Goal: Information Seeking & Learning: Learn about a topic

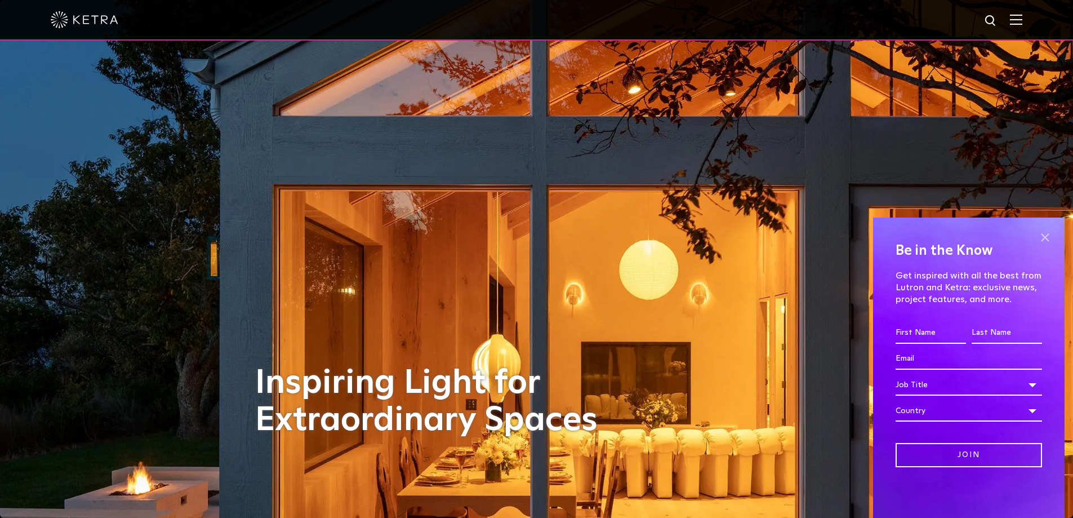
click at [1044, 239] on span at bounding box center [1044, 237] width 17 height 17
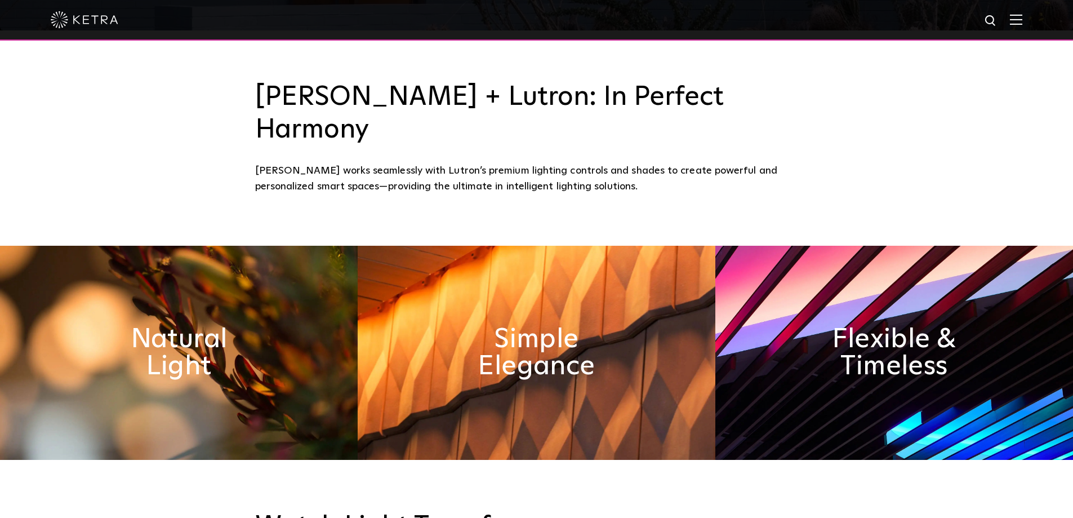
scroll to position [507, 0]
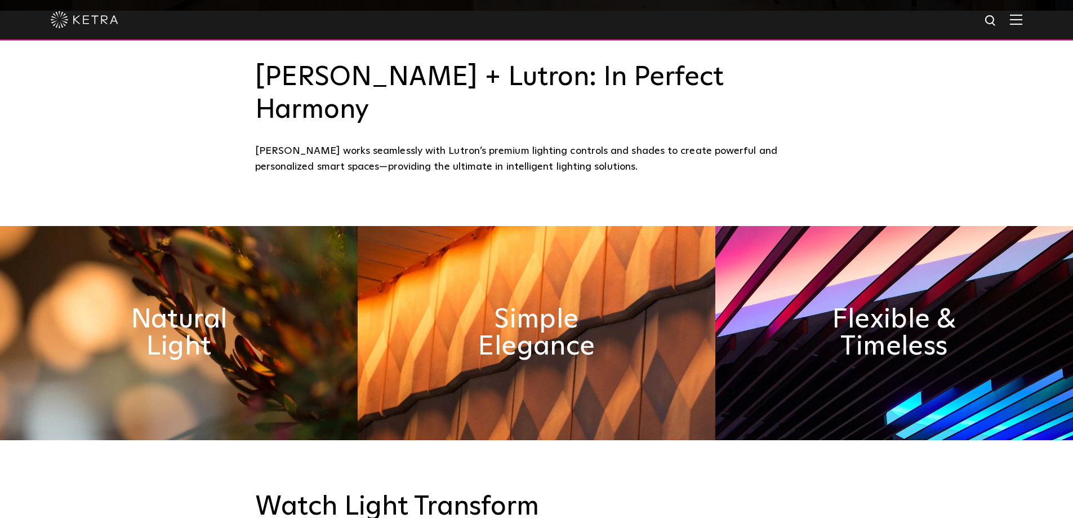
click at [275, 244] on img at bounding box center [179, 333] width 358 height 214
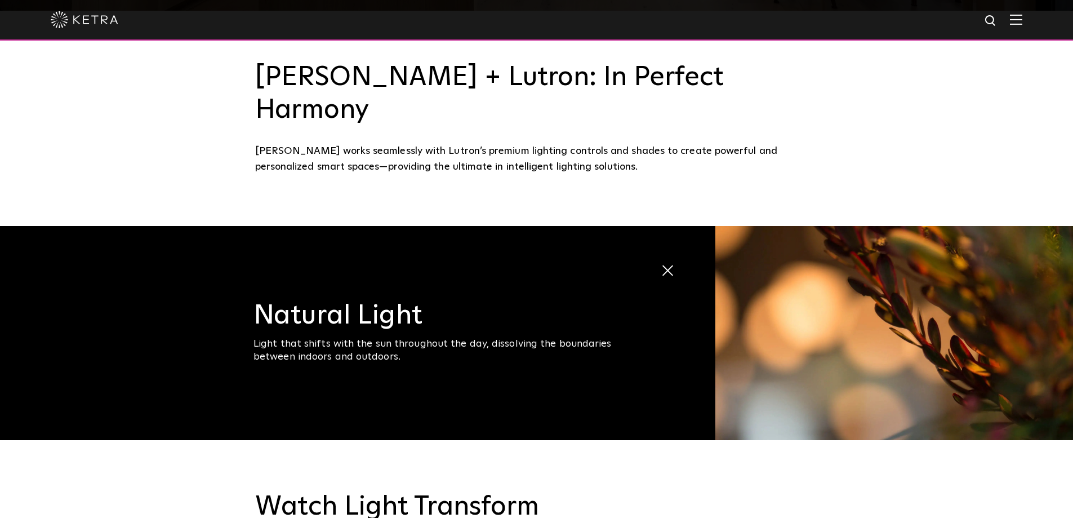
click at [741, 253] on img at bounding box center [894, 333] width 358 height 214
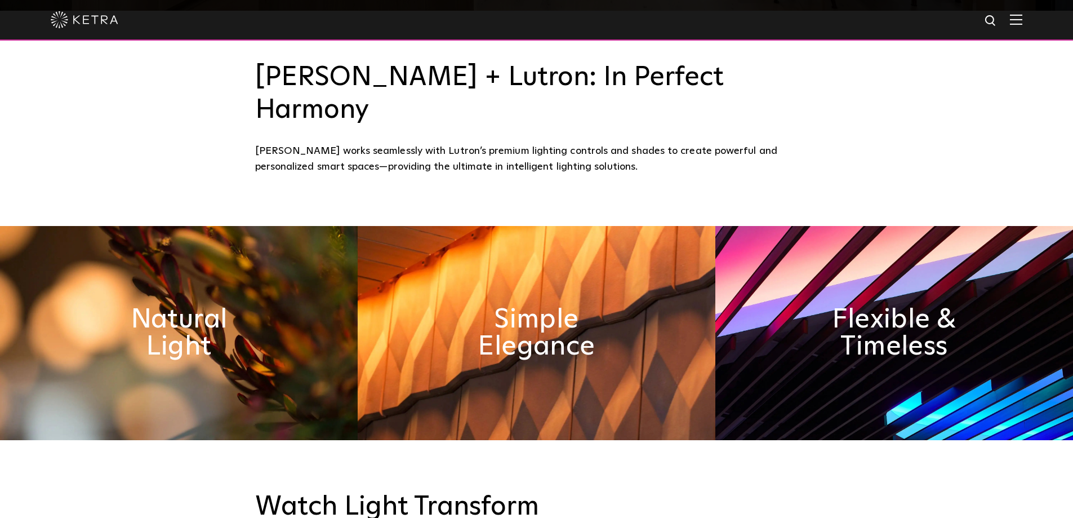
click at [635, 260] on img at bounding box center [537, 333] width 358 height 214
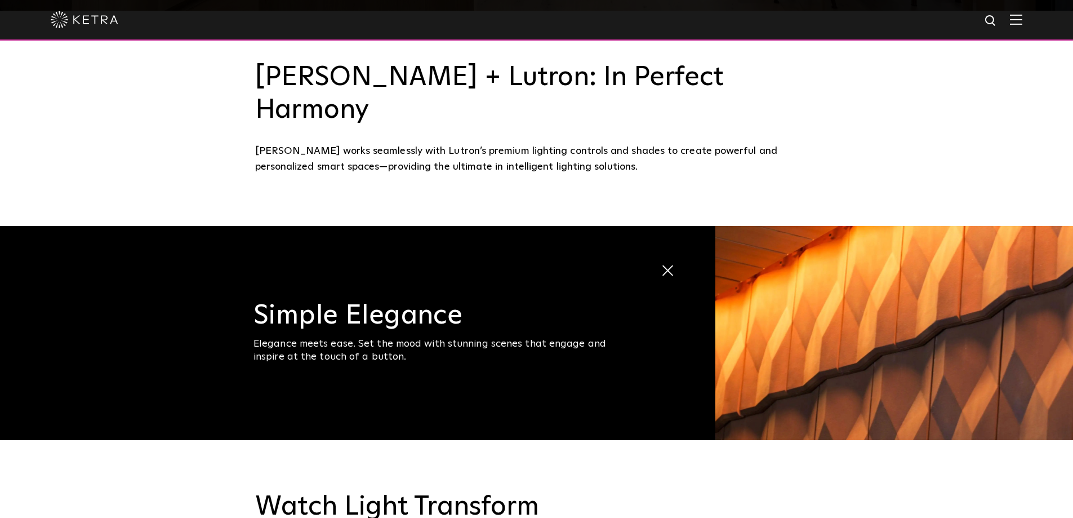
click at [919, 284] on img at bounding box center [894, 333] width 358 height 214
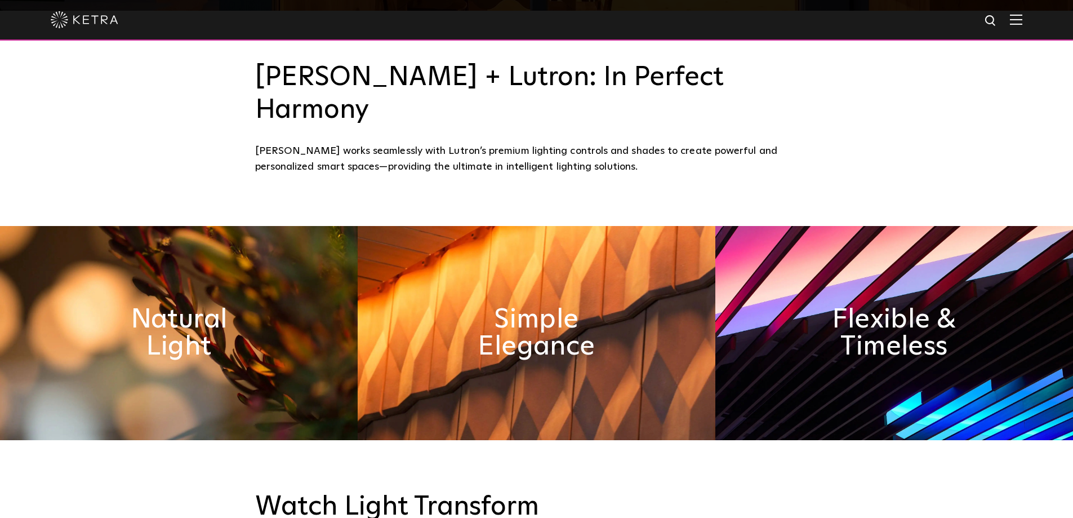
click at [881, 240] on img at bounding box center [894, 333] width 358 height 214
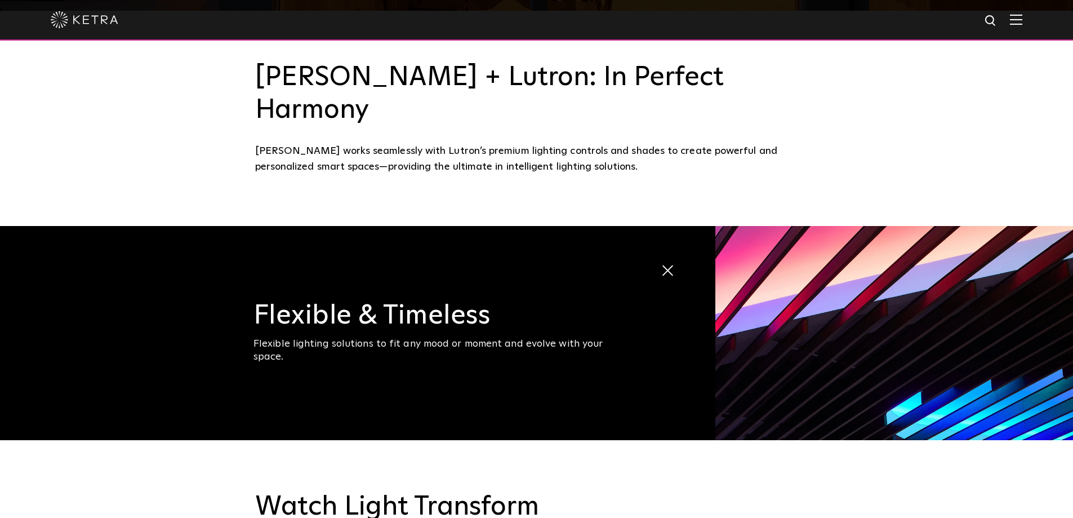
click at [881, 240] on img at bounding box center [894, 333] width 358 height 214
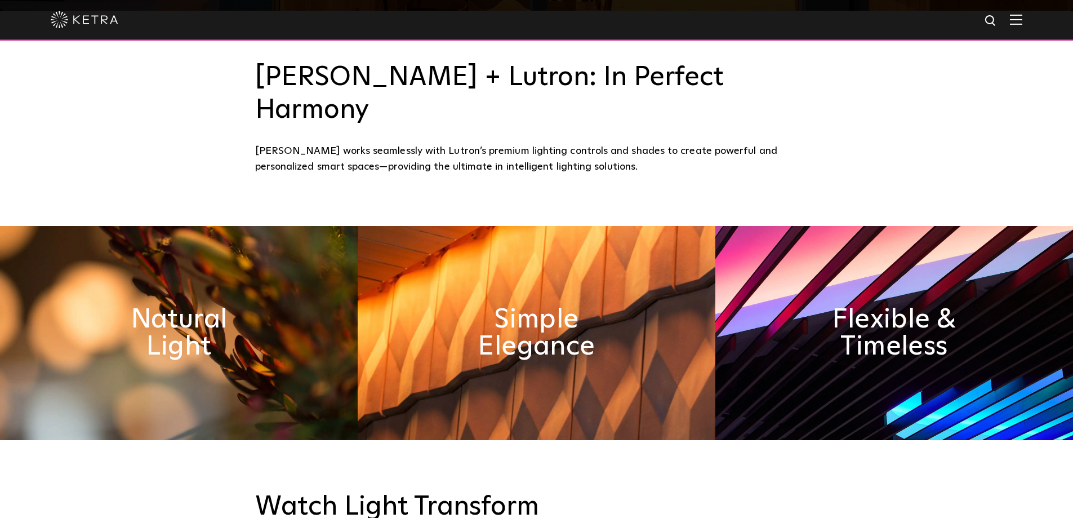
click at [632, 268] on img at bounding box center [537, 333] width 358 height 214
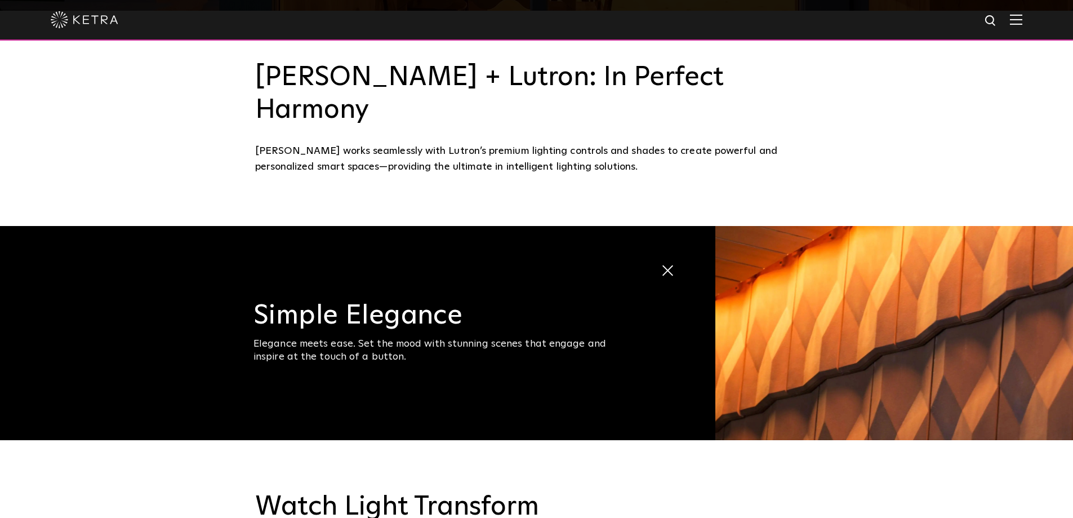
click at [383, 302] on h3 "Simple Elegance" at bounding box center [443, 315] width 380 height 27
click at [342, 337] on div "Elegance meets ease. Set the mood with stunning scenes that engage and inspire …" at bounding box center [443, 350] width 380 height 26
click at [661, 261] on span at bounding box center [661, 261] width 0 height 0
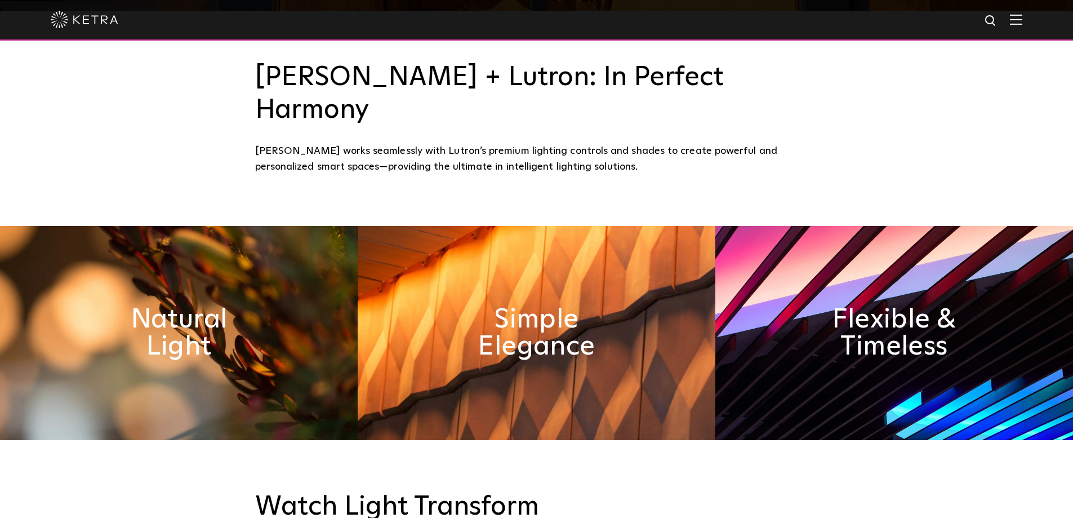
click at [641, 247] on img at bounding box center [537, 333] width 358 height 214
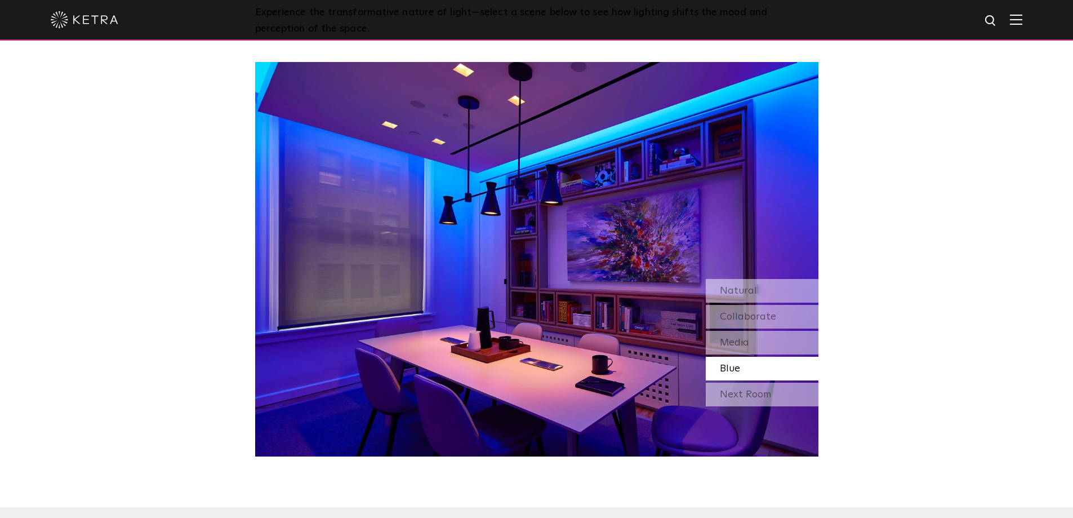
scroll to position [1014, 0]
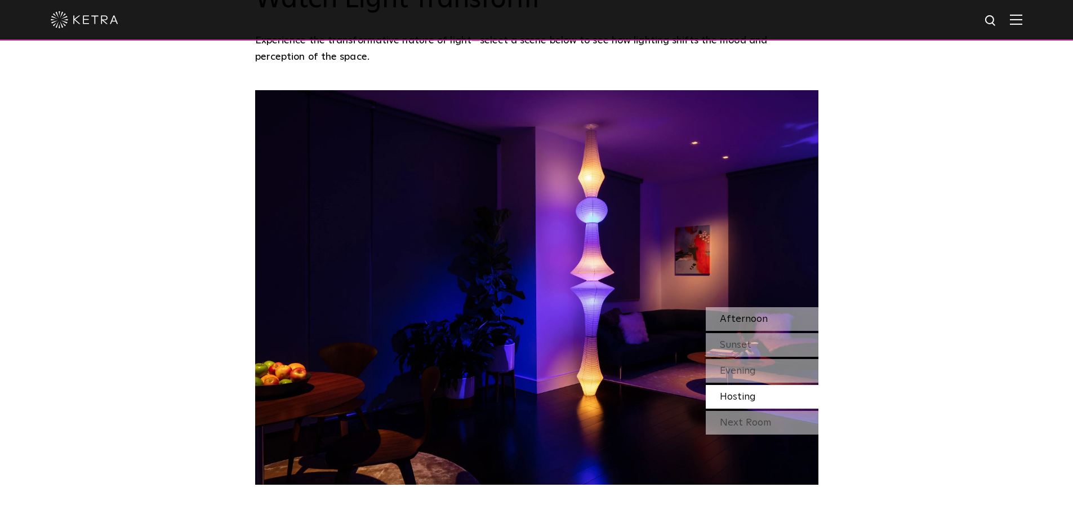
click at [747, 314] on span "Afternoon" at bounding box center [744, 319] width 48 height 10
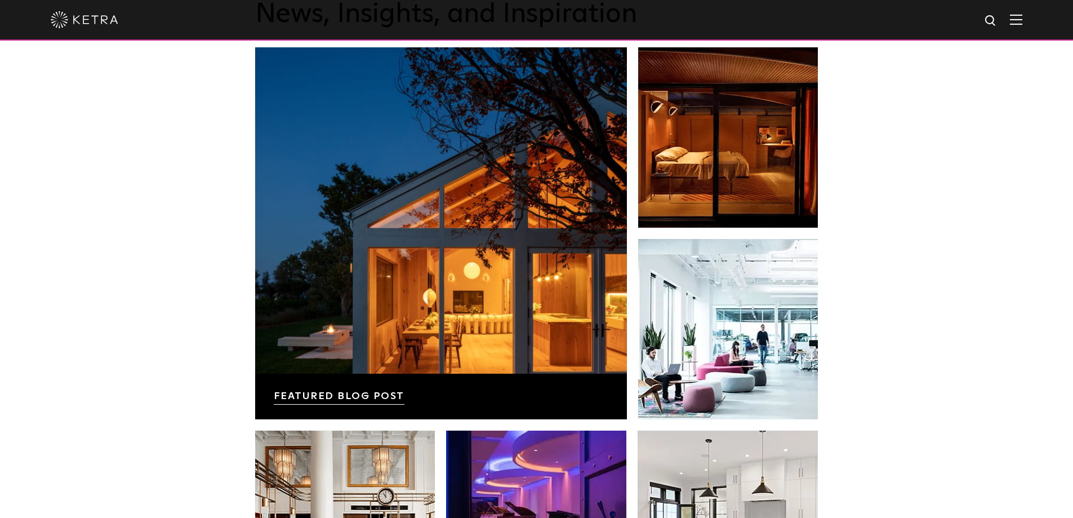
scroll to position [1859, 0]
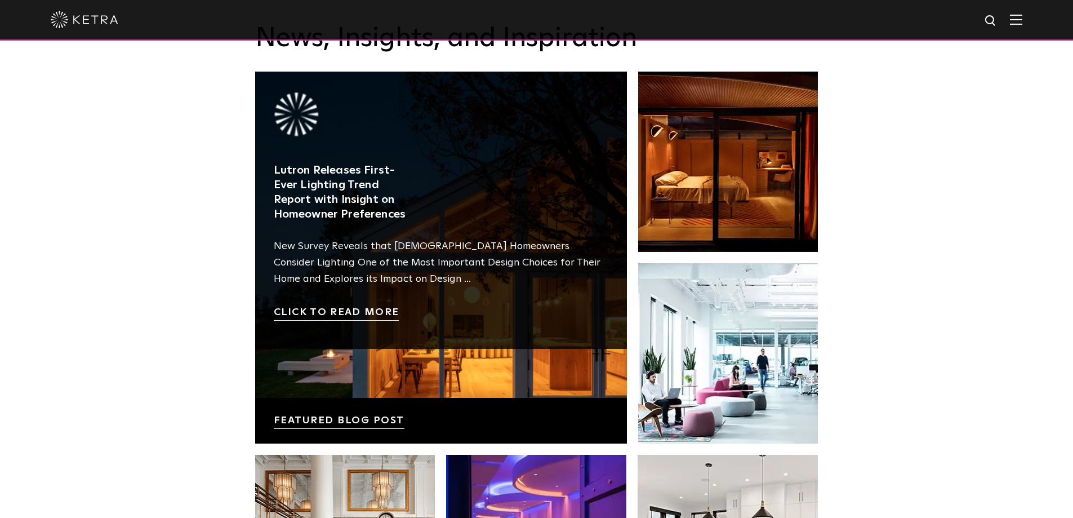
click at [523, 311] on link at bounding box center [441, 258] width 372 height 372
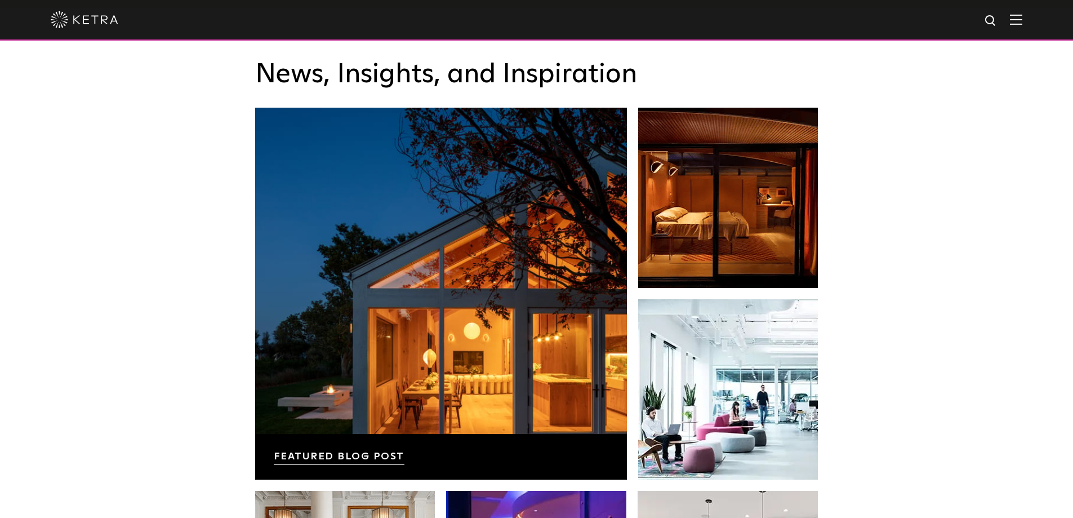
scroll to position [1802, 0]
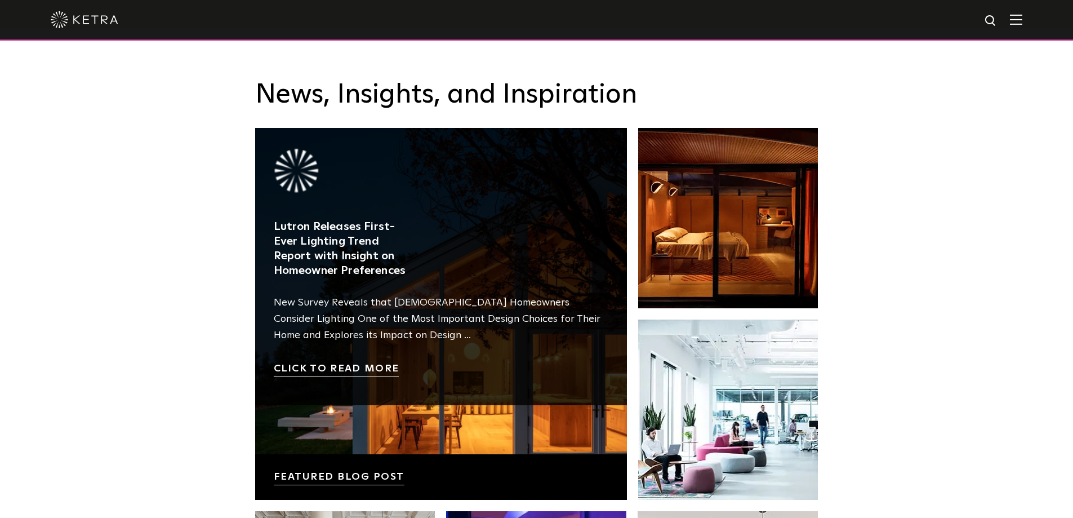
click at [385, 385] on link at bounding box center [441, 314] width 372 height 372
click at [357, 336] on link at bounding box center [441, 314] width 372 height 372
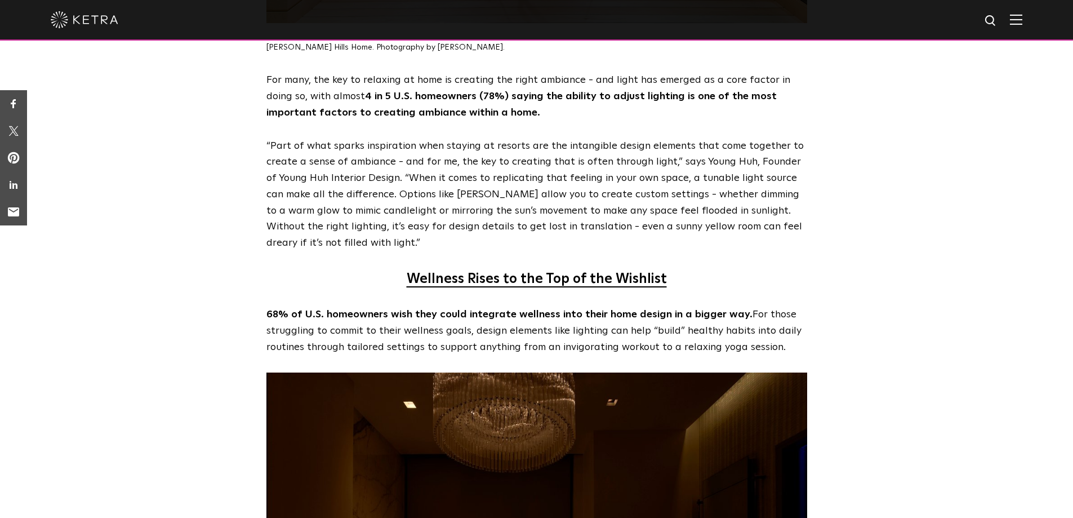
scroll to position [2647, 0]
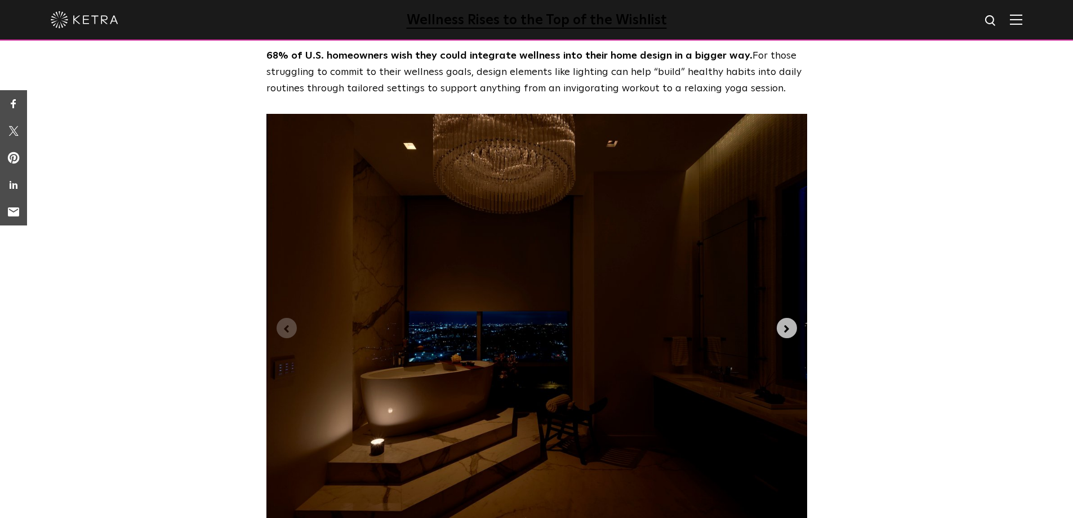
click at [781, 323] on icon "Next slide" at bounding box center [787, 329] width 12 height 12
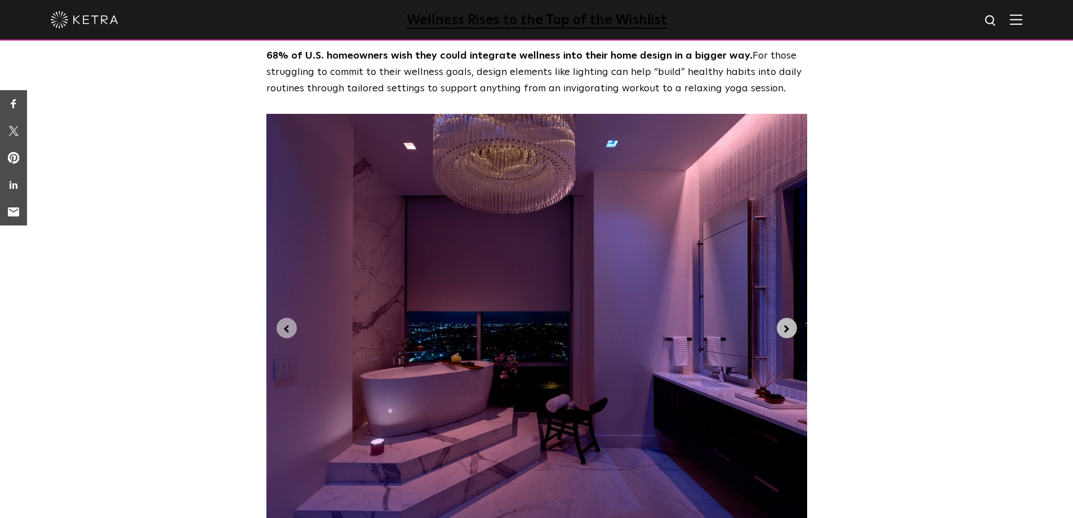
click at [781, 323] on icon "Next slide" at bounding box center [787, 329] width 12 height 12
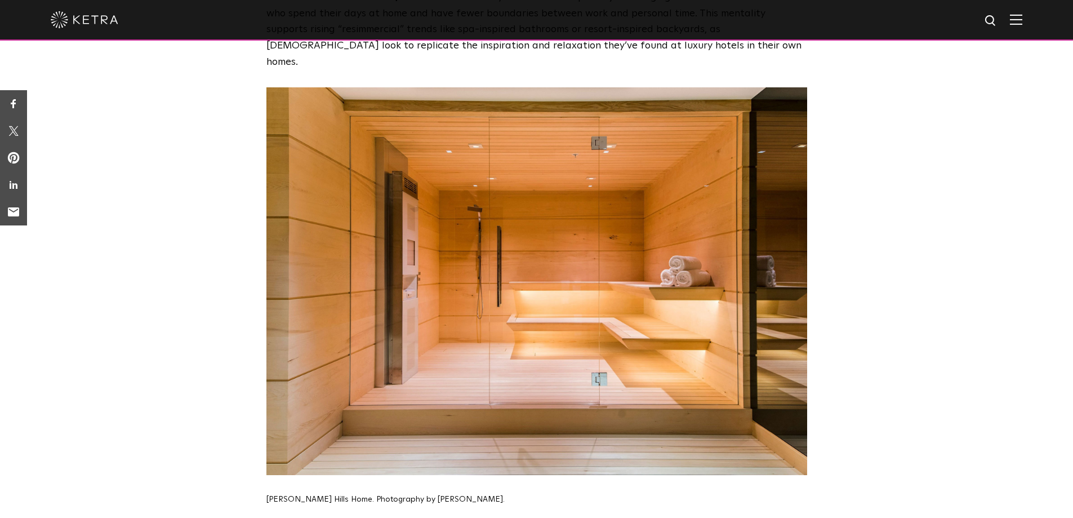
scroll to position [2084, 0]
